Goal: Information Seeking & Learning: Check status

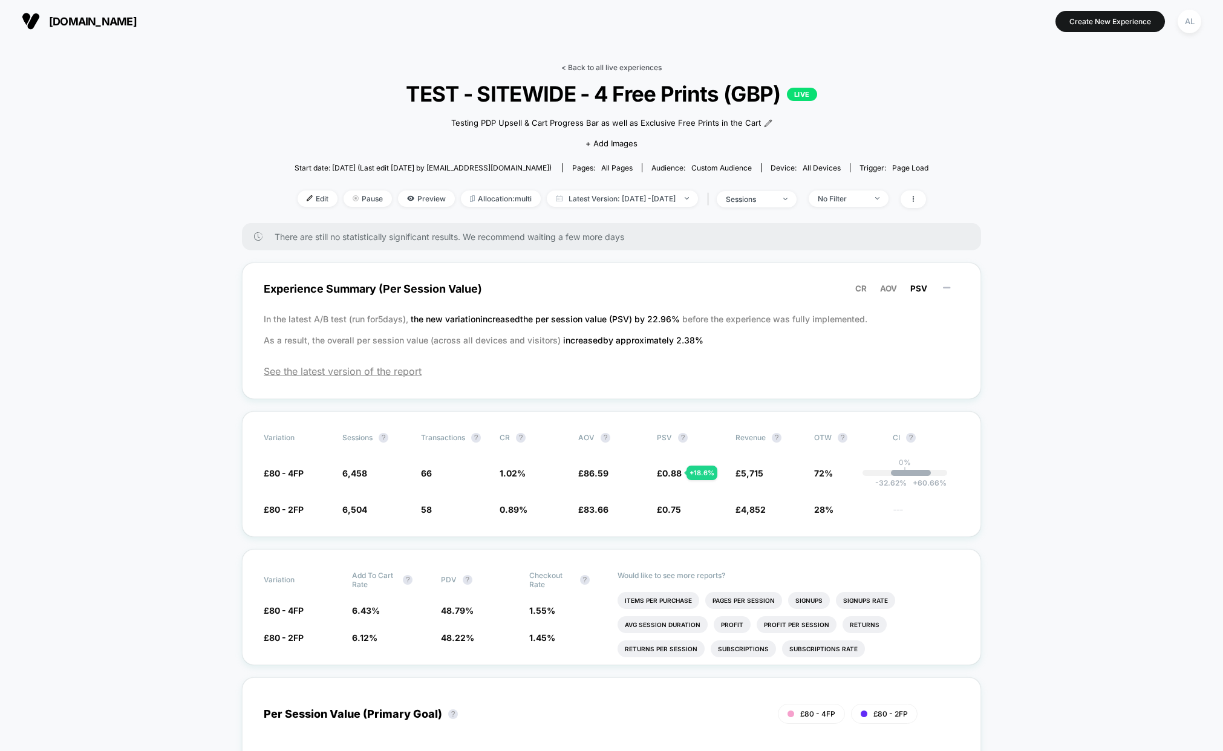
click at [566, 64] on link "< Back to all live experiences" at bounding box center [611, 67] width 100 height 9
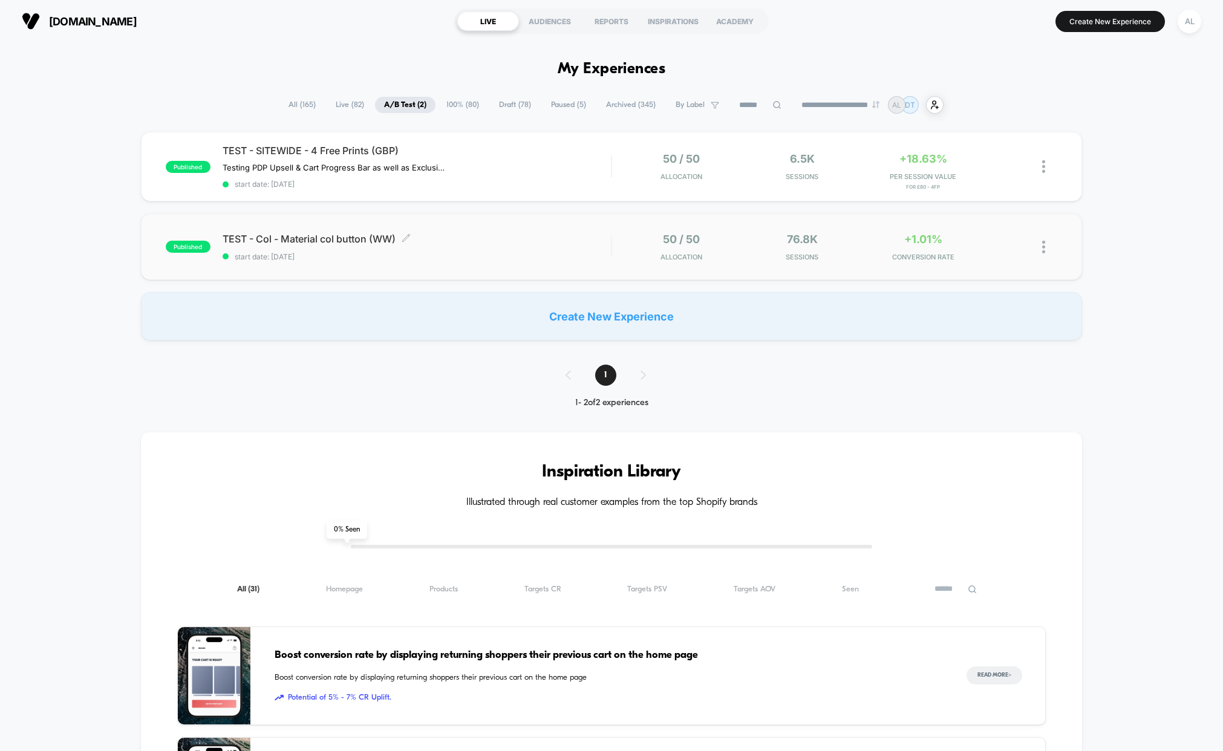
click at [510, 253] on span "start date: [DATE]" at bounding box center [417, 256] width 389 height 9
